Goal: Navigation & Orientation: Understand site structure

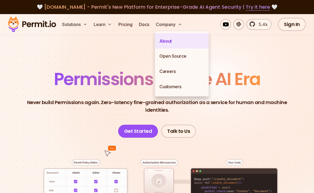
click at [174, 40] on link "About" at bounding box center [182, 40] width 54 height 15
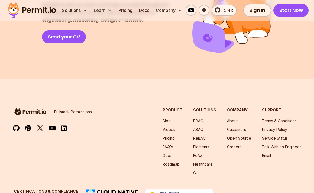
scroll to position [1020, 0]
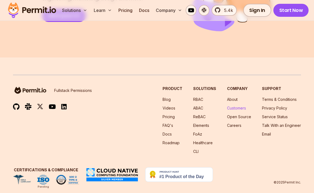
click at [242, 106] on link "Customers" at bounding box center [236, 108] width 19 height 5
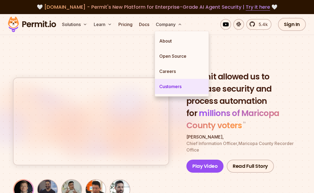
click at [165, 84] on link "Customers" at bounding box center [182, 86] width 54 height 15
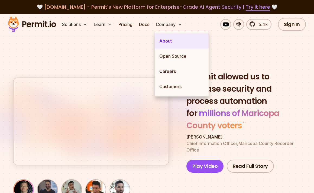
click at [162, 33] on link "About" at bounding box center [182, 40] width 54 height 15
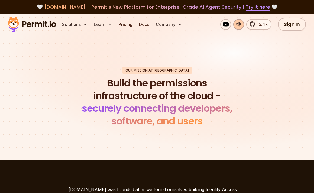
click at [240, 24] on link at bounding box center [238, 24] width 11 height 11
